Goal: Information Seeking & Learning: Learn about a topic

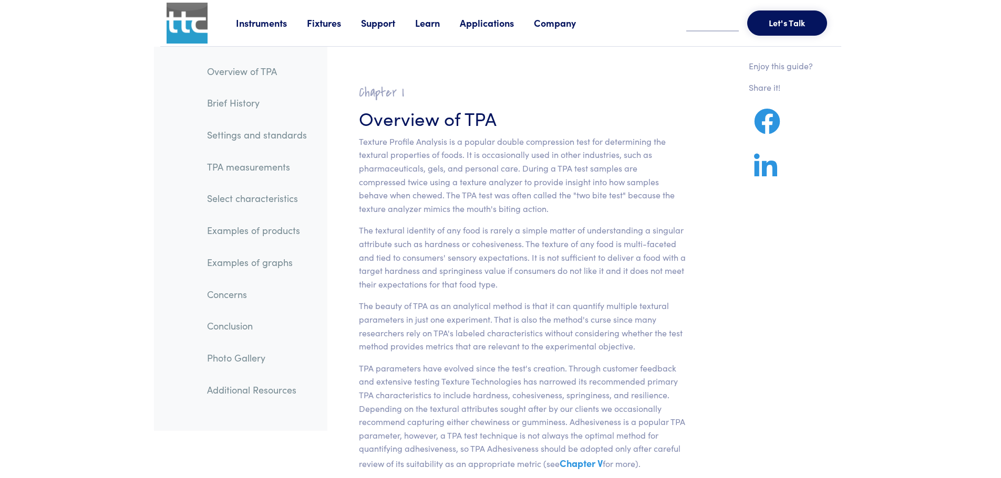
click at [344, 22] on link "Fixtures" at bounding box center [334, 22] width 54 height 13
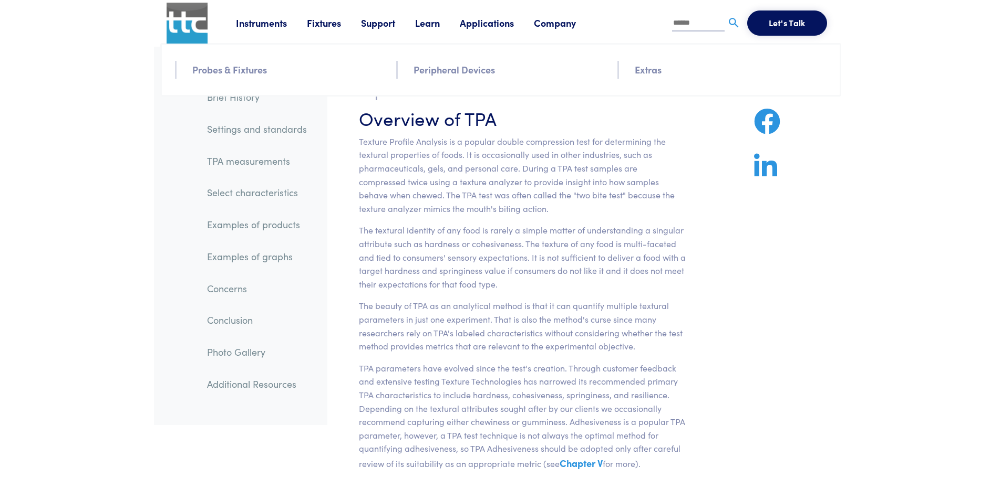
click at [325, 22] on link "Fixtures" at bounding box center [334, 22] width 54 height 13
click at [329, 25] on link "Fixtures" at bounding box center [334, 22] width 54 height 13
click at [246, 71] on link "Probes & Fixtures" at bounding box center [229, 69] width 75 height 15
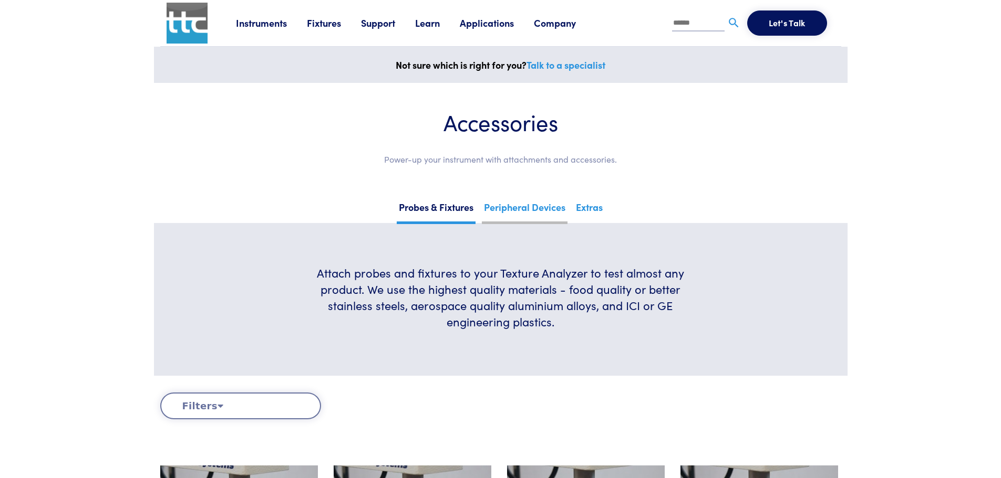
click at [531, 207] on link "Peripheral Devices" at bounding box center [525, 212] width 86 height 26
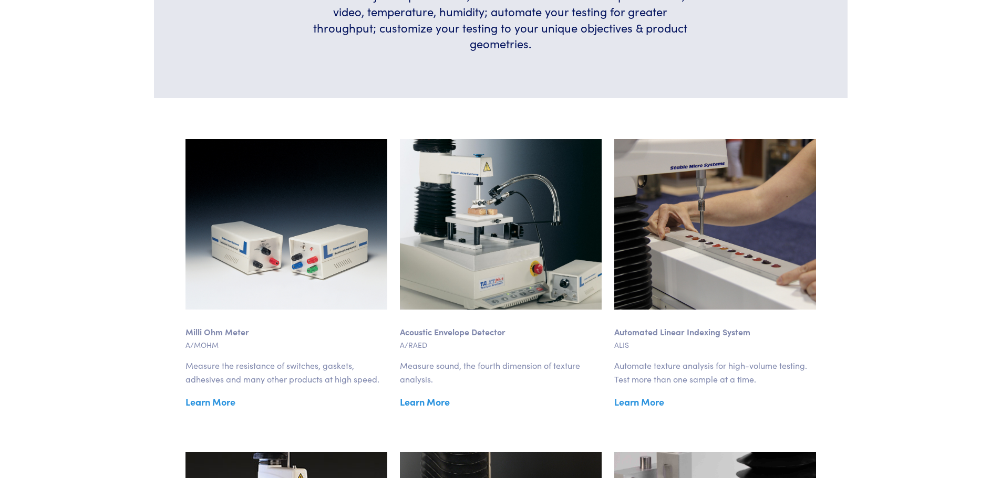
scroll to position [105, 0]
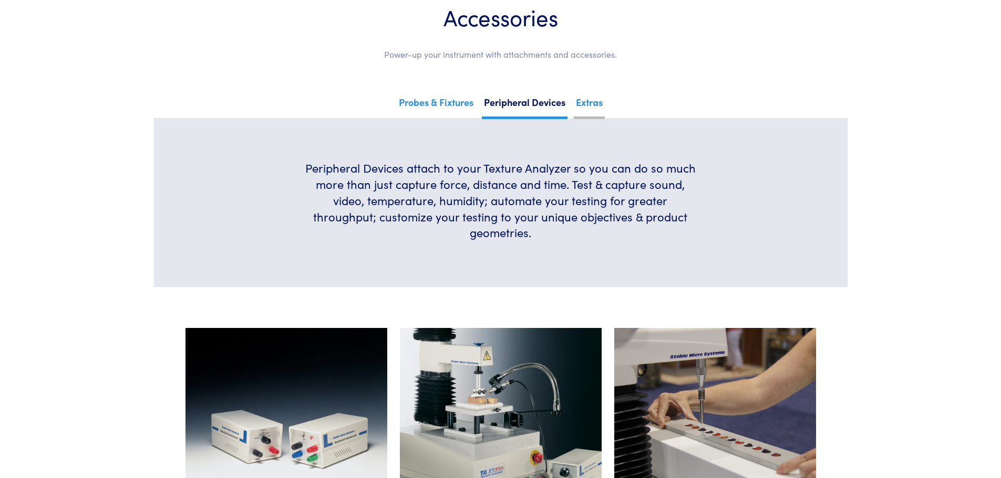
click at [580, 97] on link "Extras" at bounding box center [589, 106] width 31 height 26
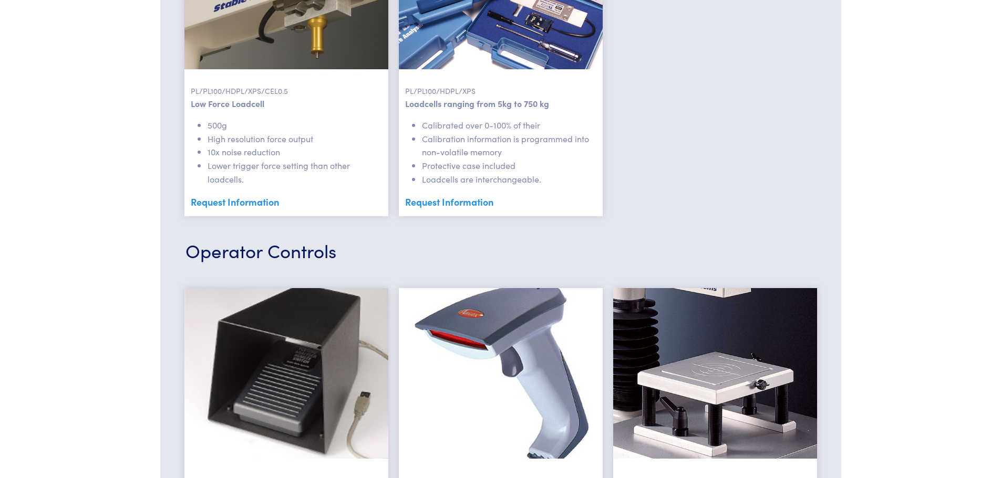
scroll to position [96, 0]
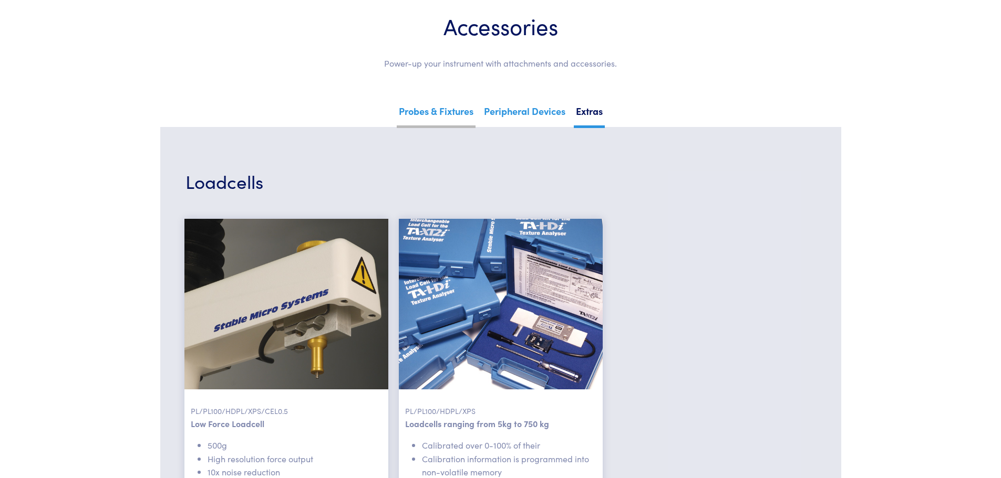
click at [450, 113] on link "Probes & Fixtures" at bounding box center [436, 115] width 79 height 26
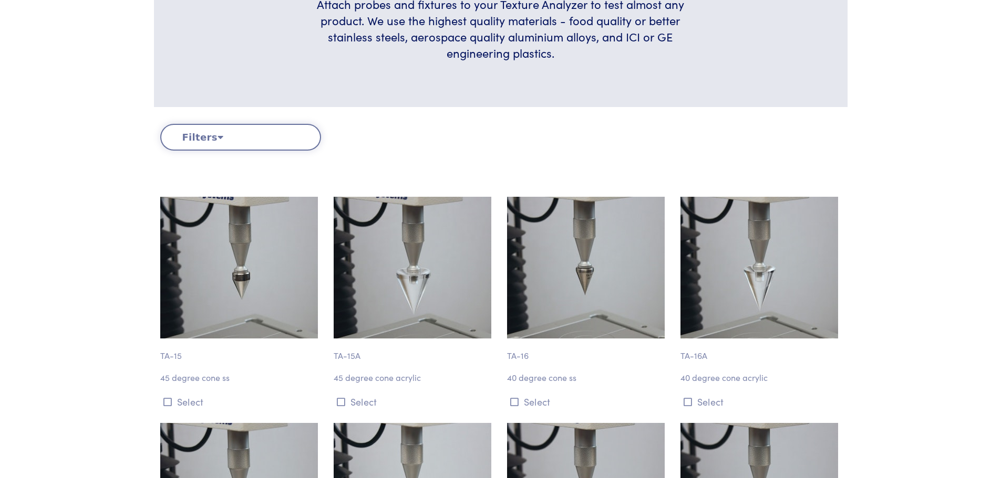
scroll to position [315, 0]
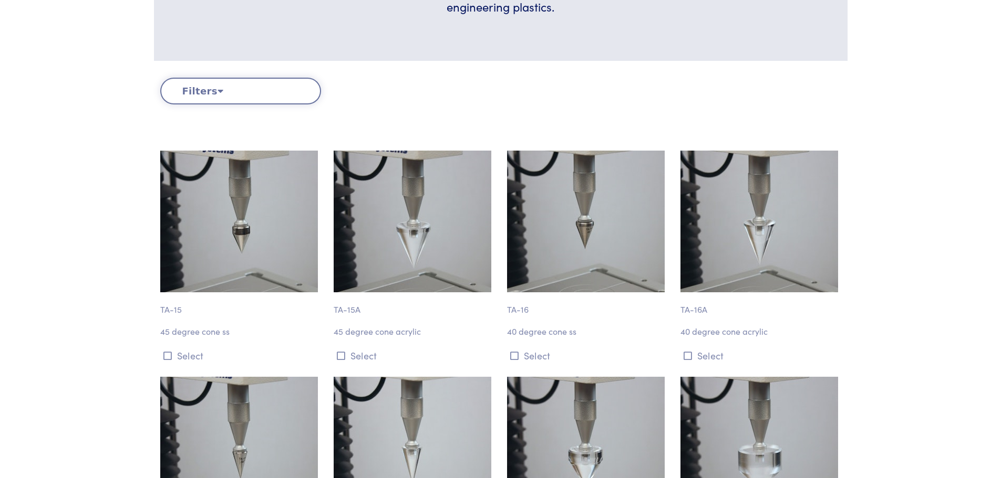
click at [236, 81] on button "Filters" at bounding box center [240, 91] width 161 height 27
click at [218, 87] on icon at bounding box center [220, 90] width 6 height 9
click at [200, 92] on button "Filters" at bounding box center [240, 91] width 161 height 27
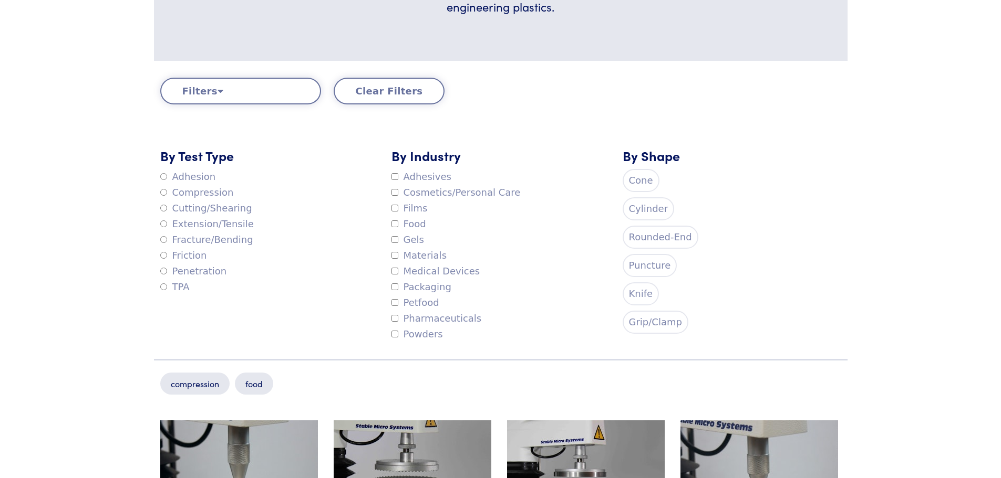
click at [217, 88] on icon at bounding box center [220, 90] width 6 height 9
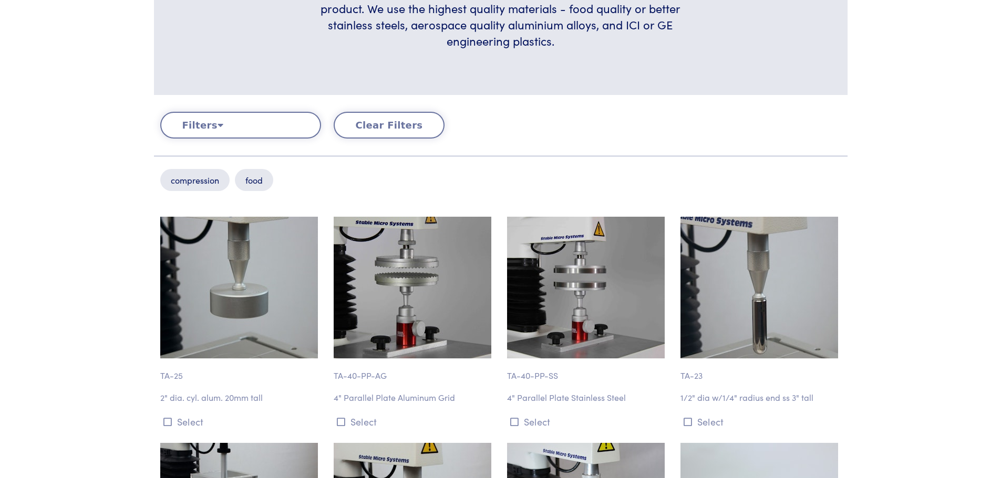
scroll to position [250, 0]
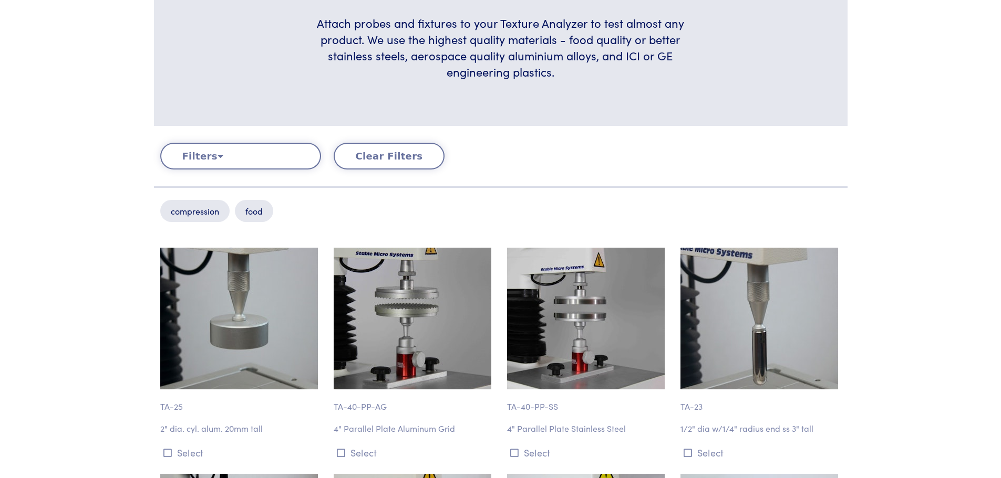
click at [217, 154] on icon at bounding box center [220, 155] width 6 height 9
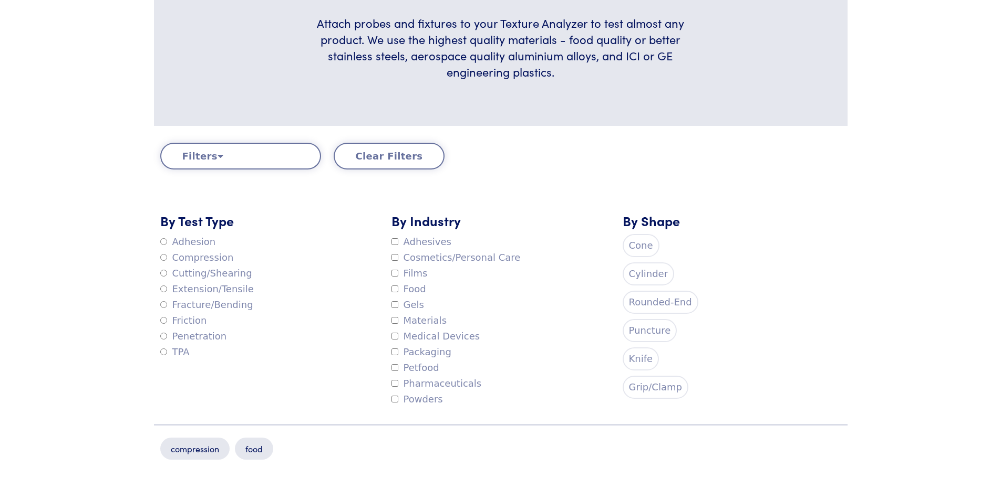
click at [200, 453] on p "compression" at bounding box center [194, 449] width 69 height 22
click at [181, 256] on label "Compression" at bounding box center [197, 258] width 74 height 16
click at [375, 154] on button "Clear Filters" at bounding box center [389, 156] width 111 height 27
click at [220, 147] on button "Filters" at bounding box center [240, 156] width 161 height 27
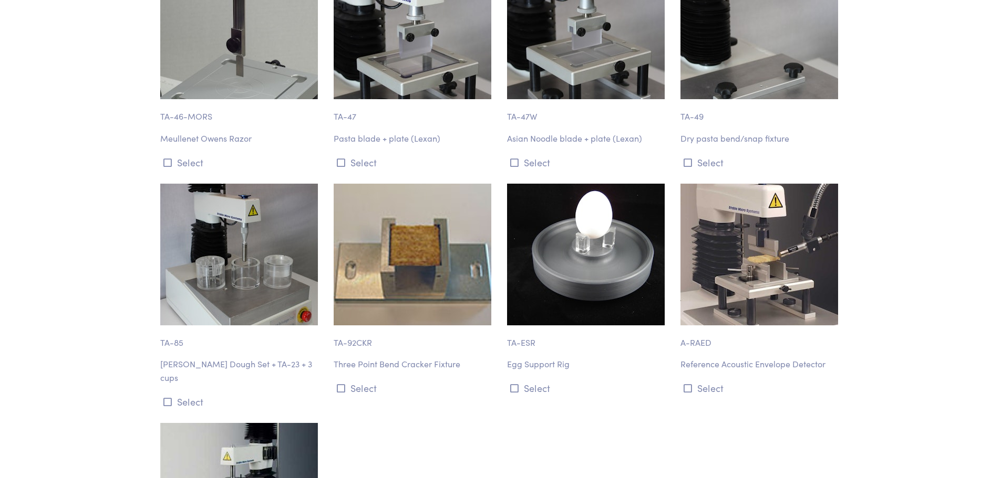
scroll to position [3811, 0]
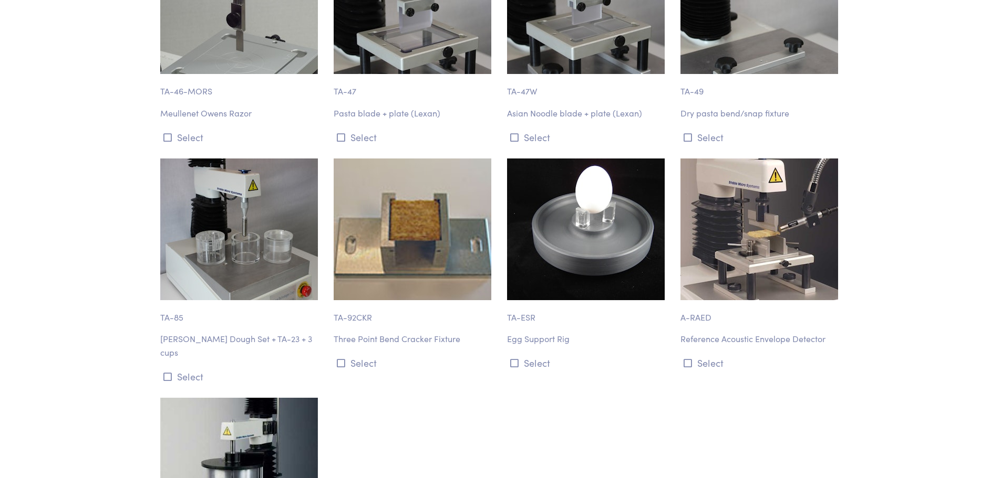
click at [196, 262] on img at bounding box center [239, 230] width 158 height 142
click at [155, 307] on div "TA-85 Miller Dough Set + TA-23 + 3 cups Select" at bounding box center [240, 272] width 173 height 227
click at [175, 332] on p "Miller Dough Set + TA-23 + 3 cups" at bounding box center [240, 345] width 161 height 27
click at [193, 250] on img at bounding box center [239, 230] width 158 height 142
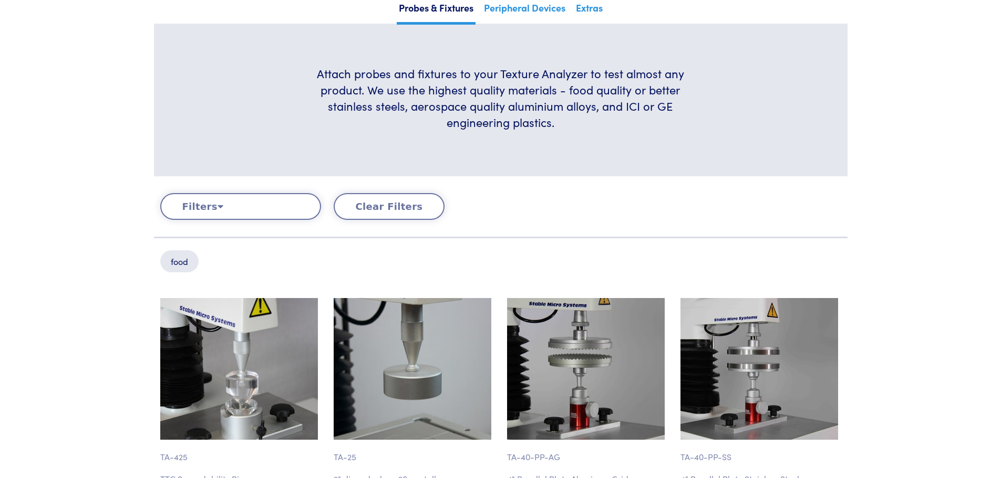
scroll to position [0, 0]
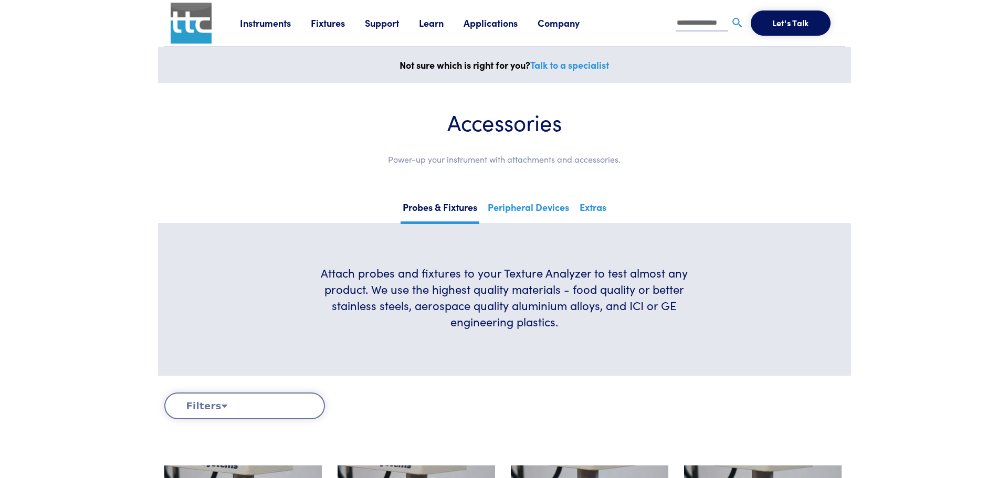
scroll to position [0, 3]
type input "**********"
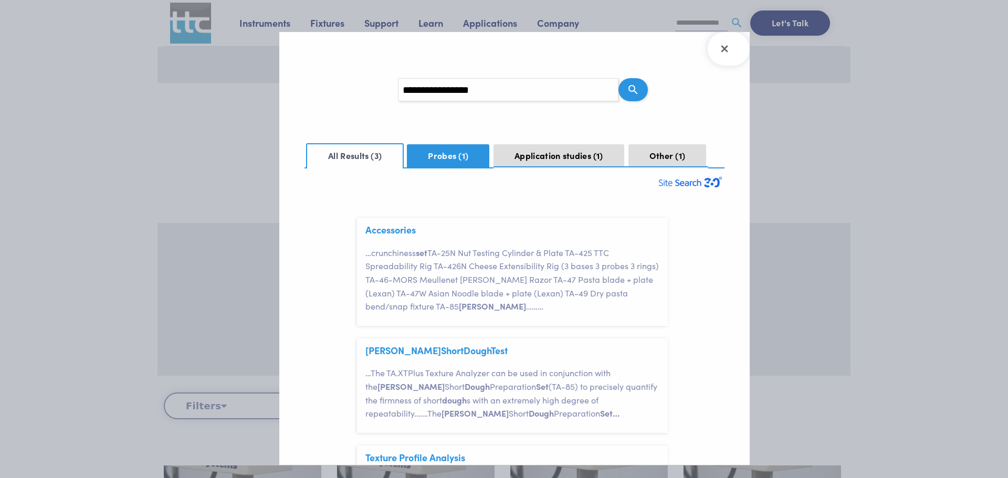
click at [456, 155] on button "Probes 1" at bounding box center [448, 155] width 82 height 23
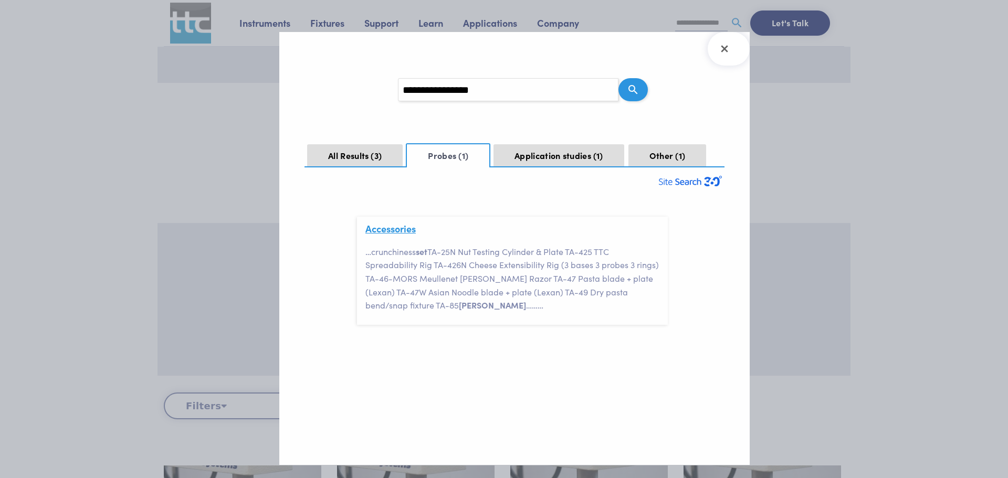
click at [390, 233] on link "Accessories" at bounding box center [391, 228] width 50 height 13
click at [359, 150] on button "All Results 3" at bounding box center [355, 155] width 96 height 23
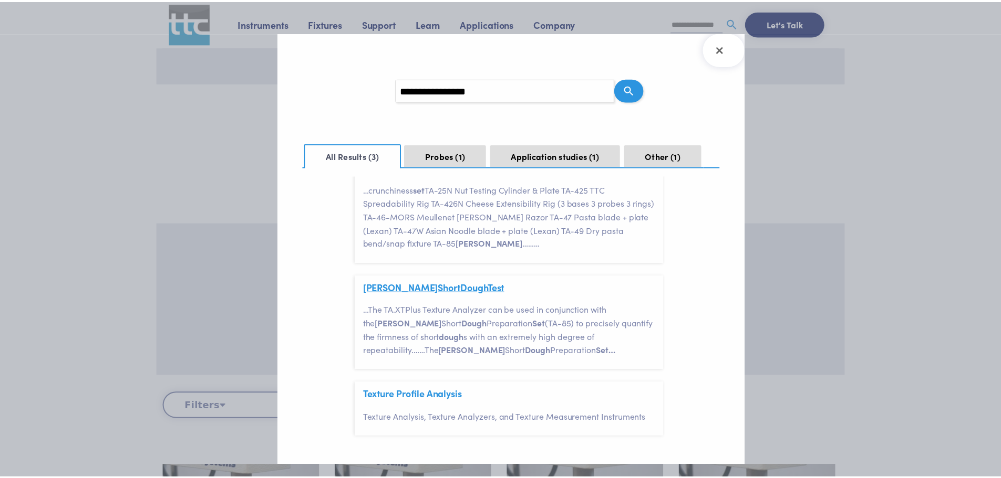
scroll to position [68, 0]
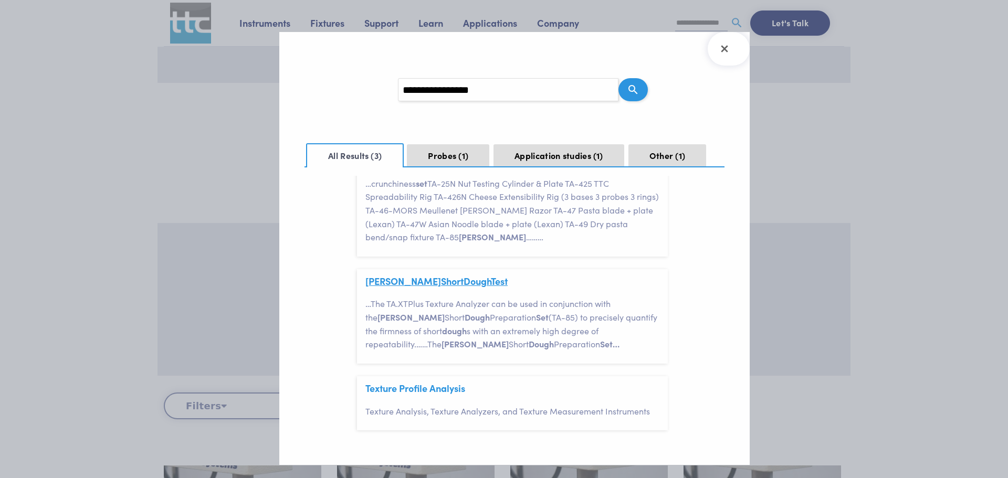
click at [464, 279] on span "Dough" at bounding box center [477, 281] width 27 height 13
drag, startPoint x: 725, startPoint y: 44, endPoint x: 691, endPoint y: 38, distance: 34.6
click at [725, 43] on icon "Close Search Results" at bounding box center [724, 48] width 17 height 17
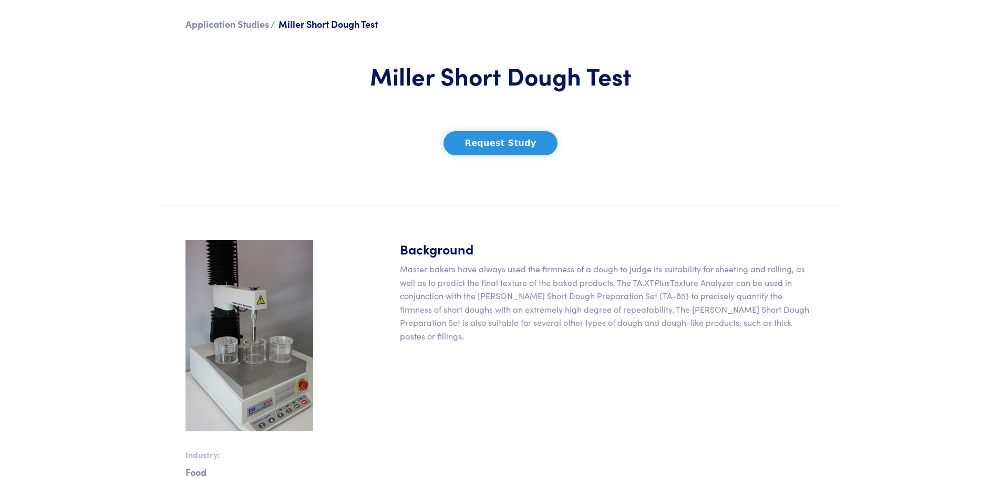
scroll to position [158, 0]
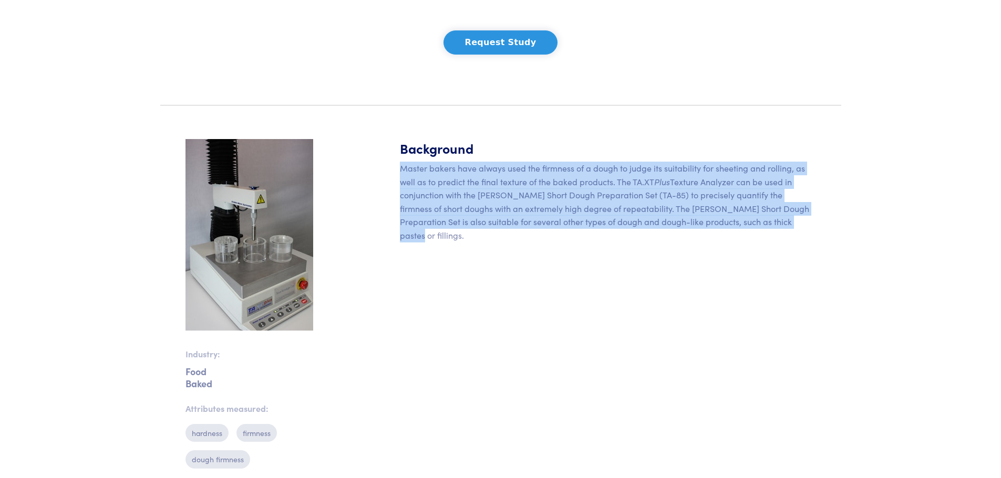
drag, startPoint x: 401, startPoint y: 169, endPoint x: 772, endPoint y: 226, distance: 375.1
click at [772, 226] on p "Master bakers have always used the firmness of a dough to judge its suitability…" at bounding box center [608, 202] width 416 height 81
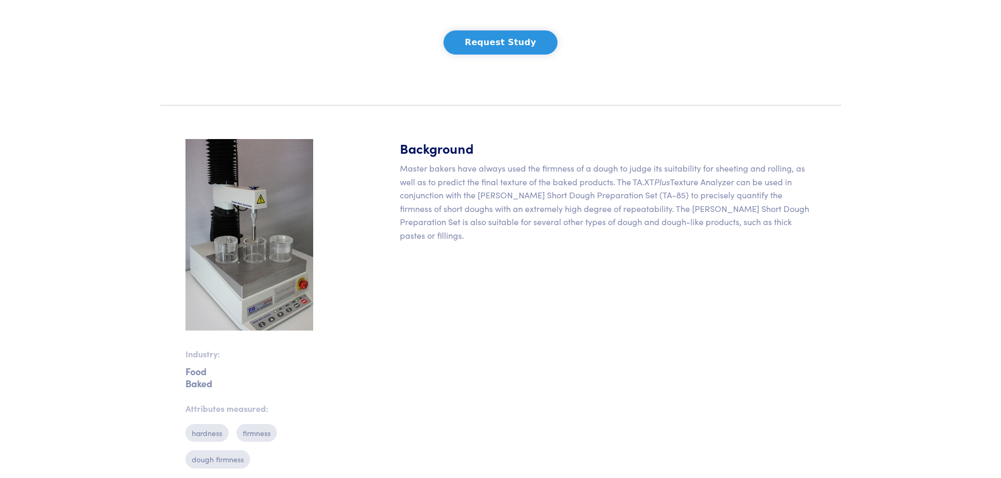
click at [107, 106] on body "Instruments Texture Analyzers Measure any physical product characteristic. TA.X…" at bounding box center [500, 289] width 1001 height 894
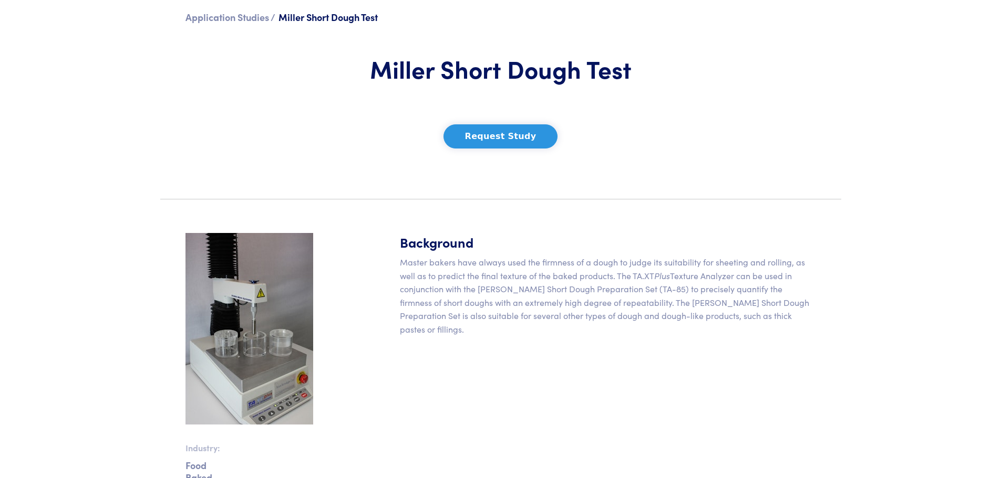
scroll to position [0, 0]
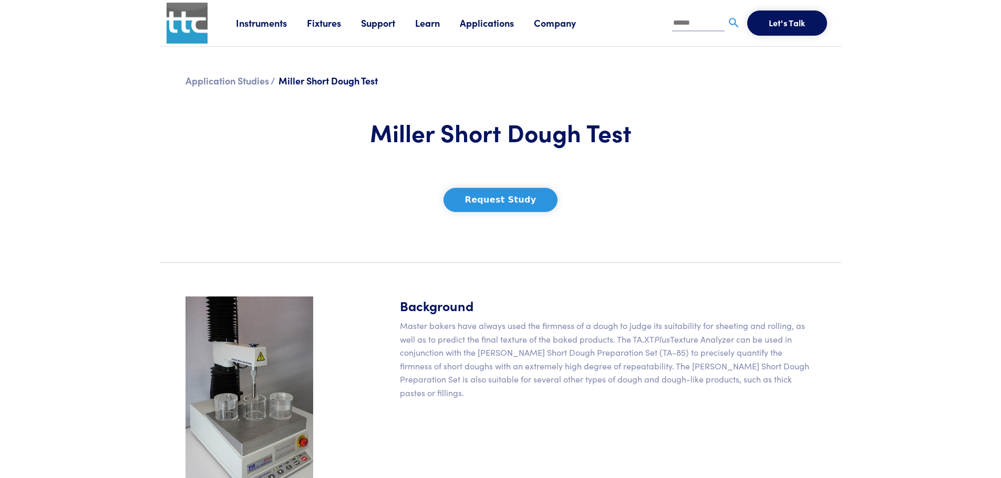
click at [263, 23] on link "Instruments" at bounding box center [271, 22] width 71 height 13
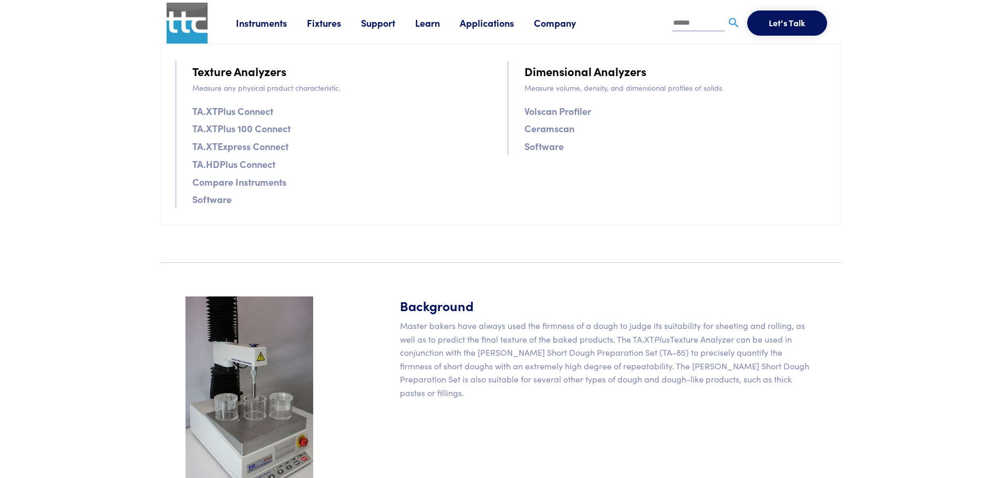
click at [203, 107] on link "TA.XTPlus Connect" at bounding box center [232, 110] width 81 height 15
